Goal: Information Seeking & Learning: Learn about a topic

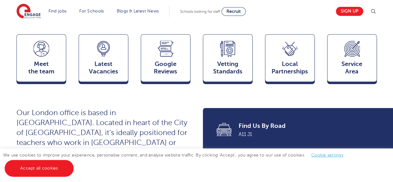
scroll to position [166, 0]
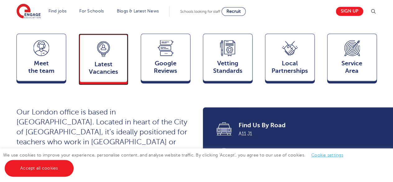
click at [114, 67] on div "Latest Vacancies Jobs" at bounding box center [104, 58] width 50 height 49
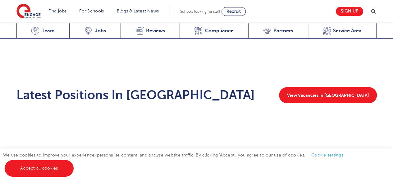
scroll to position [1000, 0]
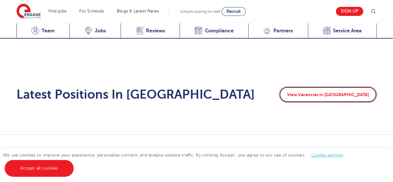
click at [341, 86] on link "View Vacancies in [GEOGRAPHIC_DATA]" at bounding box center [328, 94] width 98 height 16
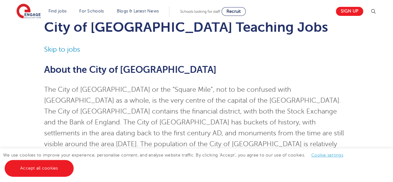
scroll to position [21, 0]
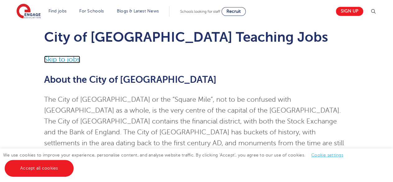
click at [72, 58] on link "Skip to jobs" at bounding box center [62, 59] width 36 height 7
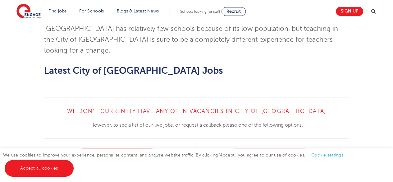
scroll to position [613, 0]
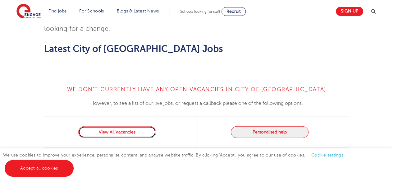
click at [146, 126] on link "View All Vacancies" at bounding box center [117, 132] width 78 height 12
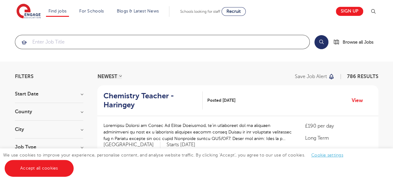
click at [74, 41] on input "search" at bounding box center [162, 42] width 294 height 14
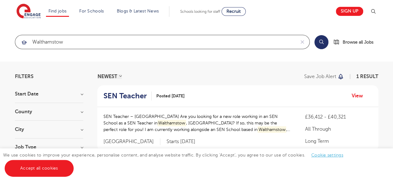
type input "Walthamstow"
click button "Submit" at bounding box center [0, 0] width 0 height 0
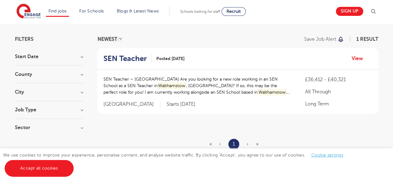
scroll to position [37, 0]
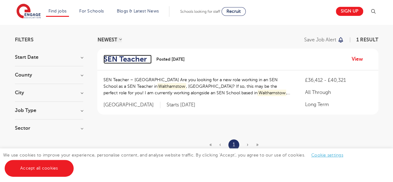
click at [137, 58] on h2 "SEN Teacher" at bounding box center [125, 59] width 43 height 9
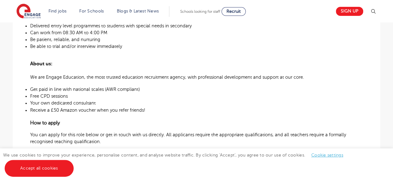
scroll to position [345, 0]
